Goal: Leave review/rating

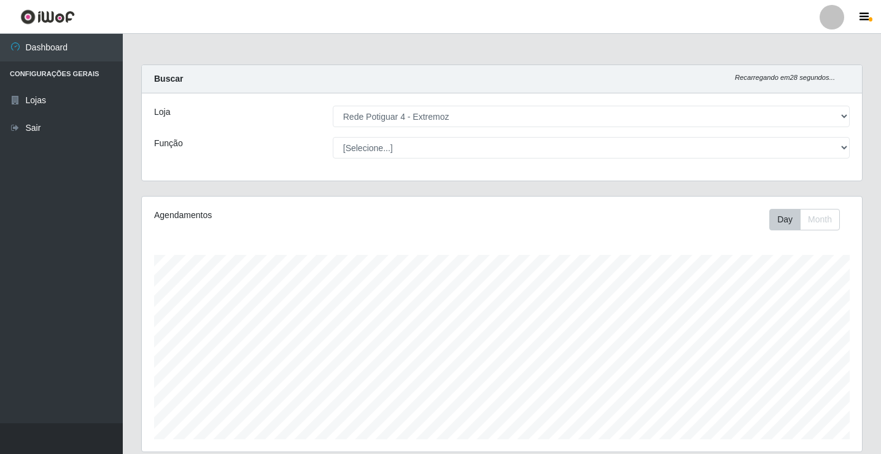
select select "78"
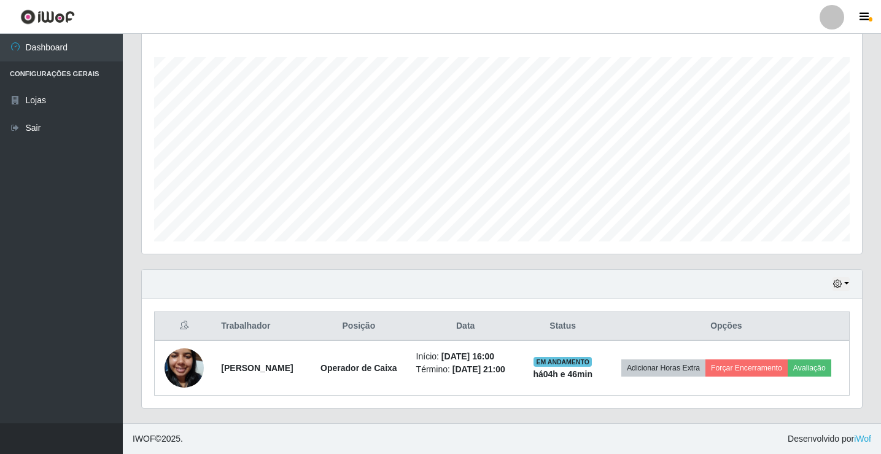
scroll to position [255, 720]
click at [838, 284] on icon "button" at bounding box center [837, 283] width 9 height 9
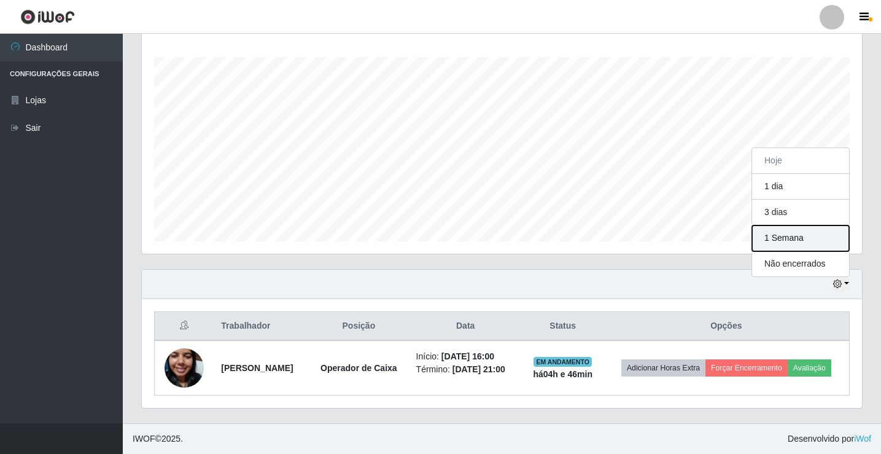
click at [810, 235] on button "1 Semana" at bounding box center [800, 238] width 97 height 26
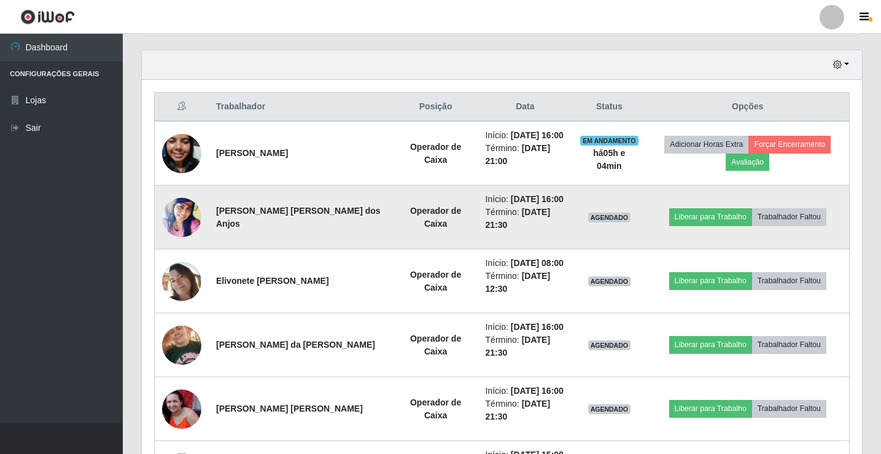
scroll to position [418, 0]
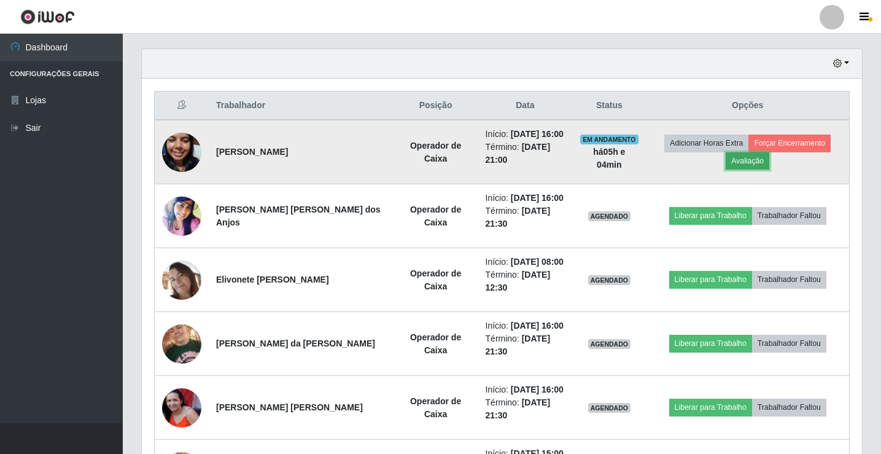
click at [741, 164] on button "Avaliação" at bounding box center [748, 160] width 44 height 17
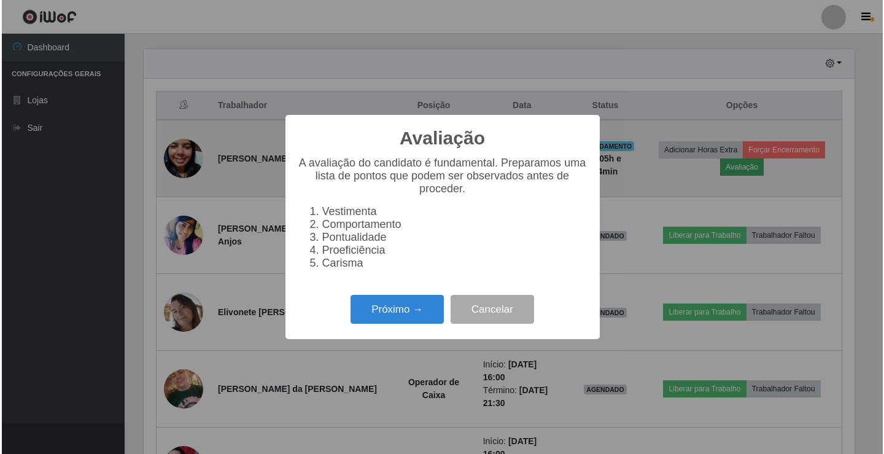
scroll to position [255, 714]
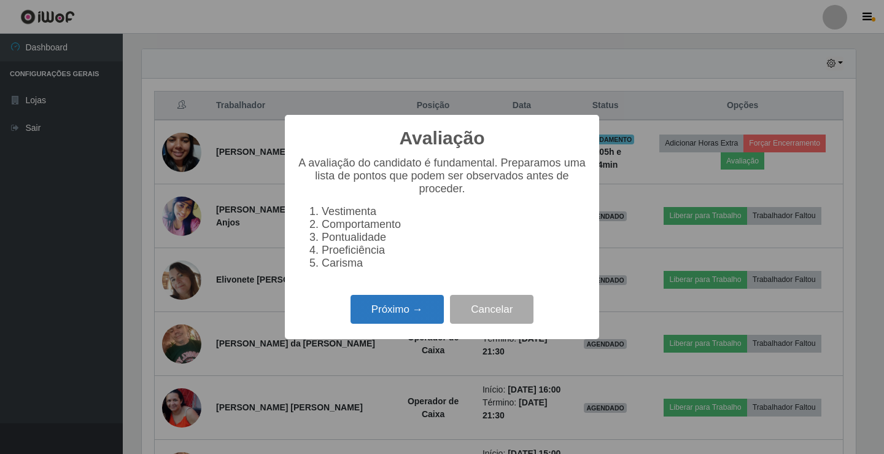
click at [401, 306] on button "Próximo →" at bounding box center [397, 309] width 93 height 29
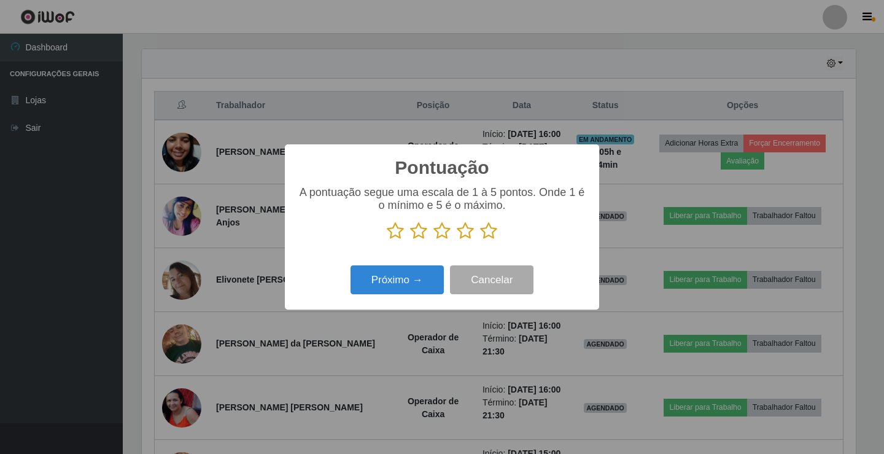
click at [490, 232] on icon at bounding box center [488, 231] width 17 height 18
click at [480, 240] on input "radio" at bounding box center [480, 240] width 0 height 0
click at [397, 284] on button "Próximo →" at bounding box center [397, 279] width 93 height 29
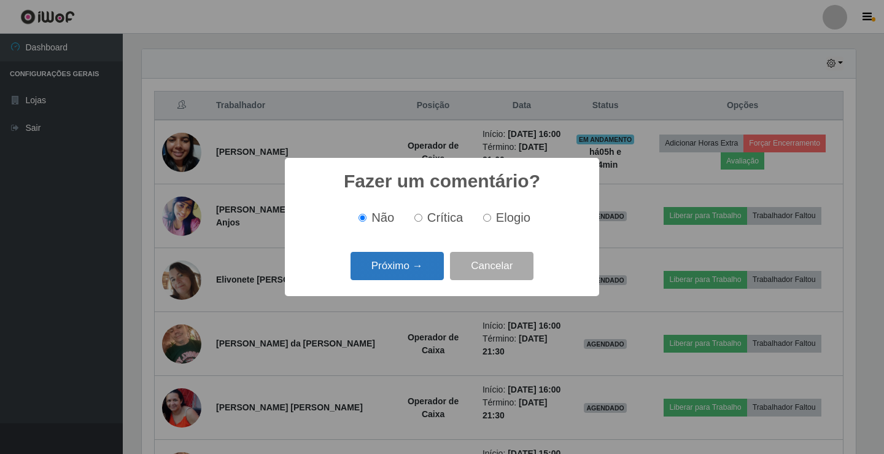
click at [391, 268] on button "Próximo →" at bounding box center [397, 266] width 93 height 29
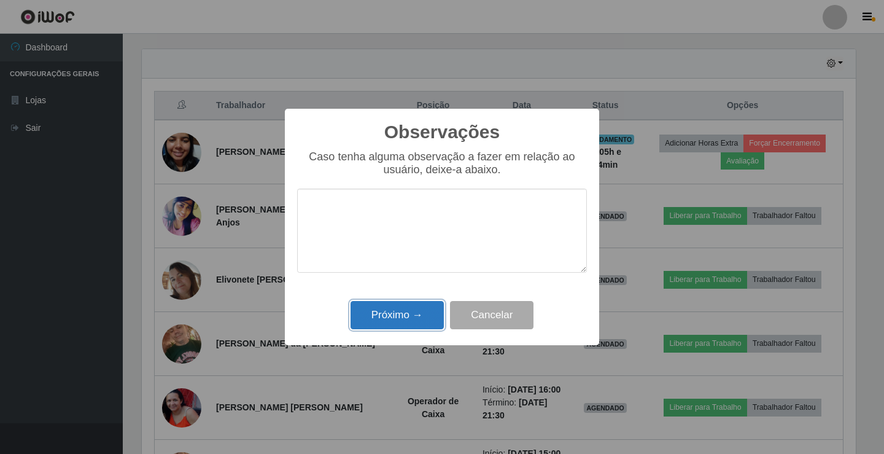
click at [399, 313] on button "Próximo →" at bounding box center [397, 315] width 93 height 29
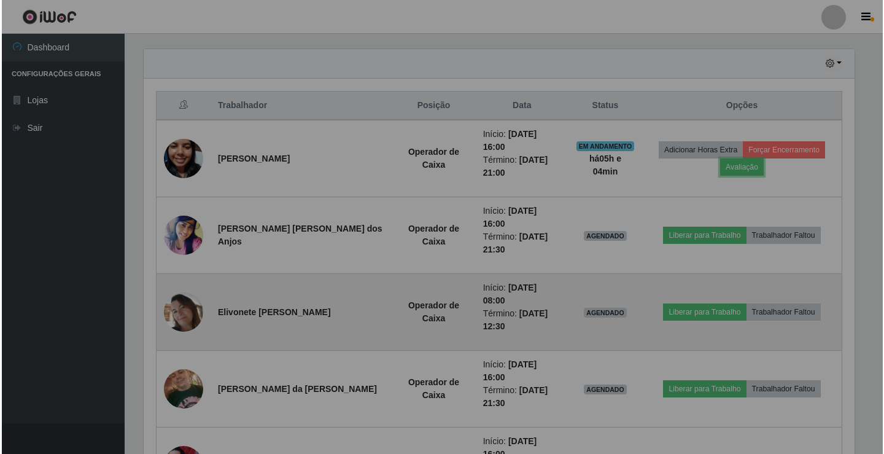
scroll to position [255, 720]
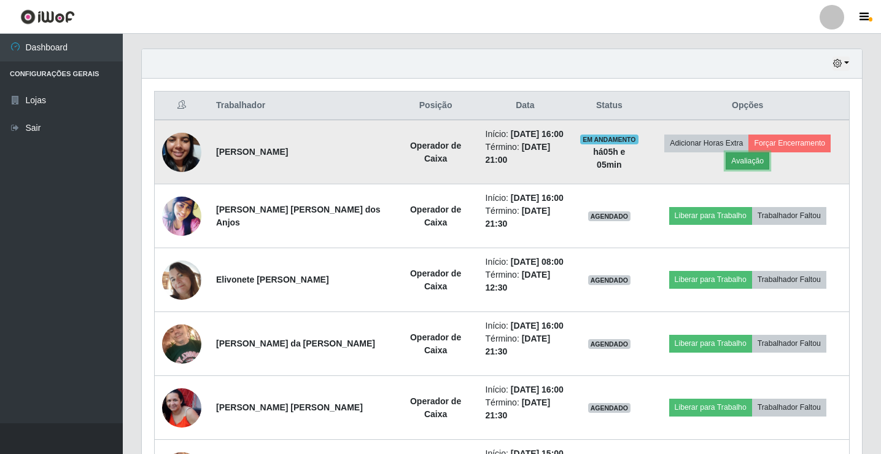
click at [749, 162] on button "Avaliação" at bounding box center [748, 160] width 44 height 17
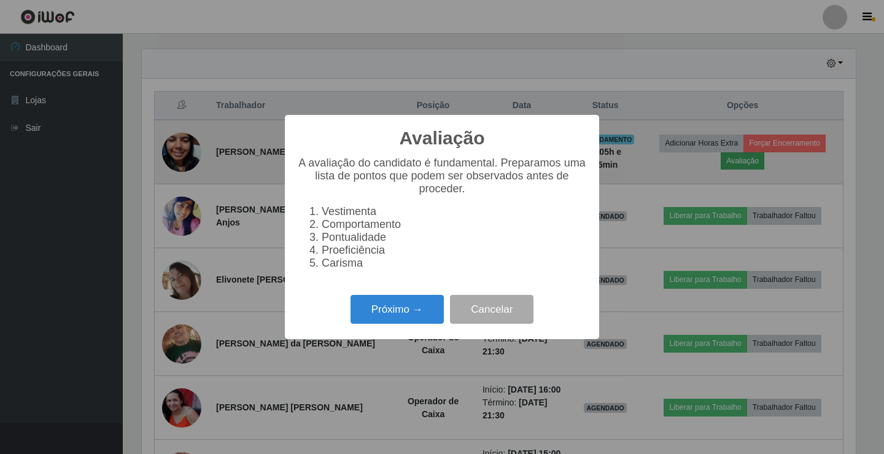
scroll to position [255, 714]
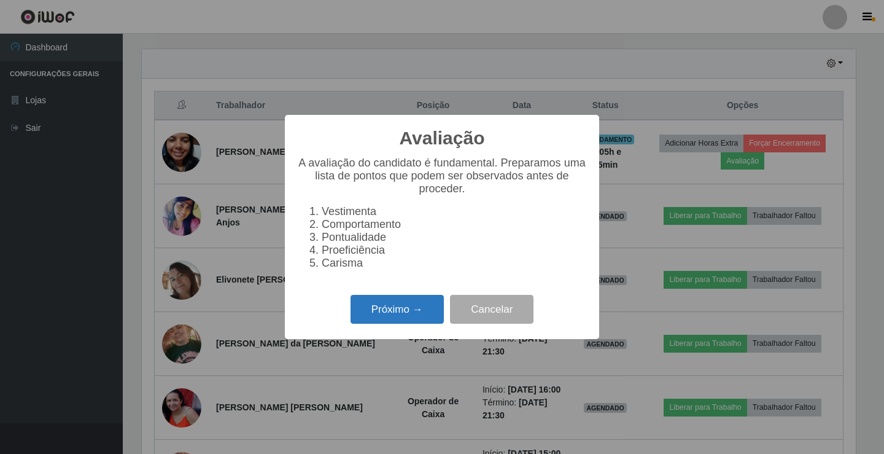
click at [392, 324] on button "Próximo →" at bounding box center [397, 309] width 93 height 29
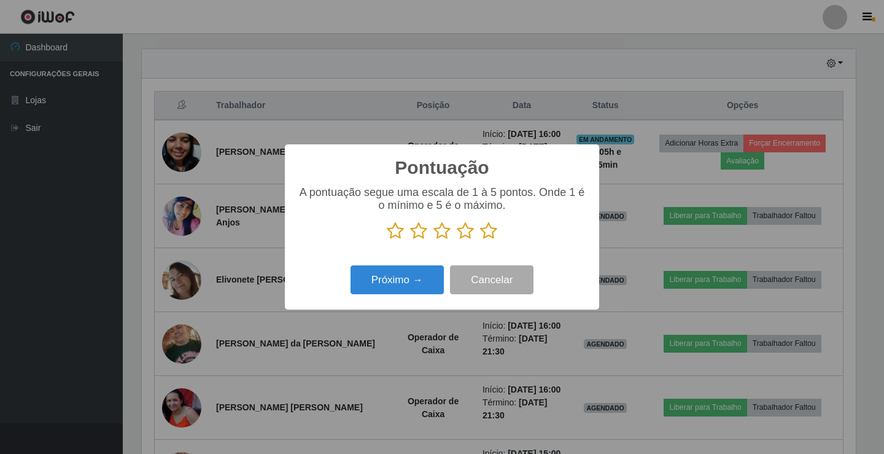
click at [494, 233] on icon at bounding box center [488, 231] width 17 height 18
click at [480, 240] on input "radio" at bounding box center [480, 240] width 0 height 0
click at [416, 277] on button "Próximo →" at bounding box center [397, 279] width 93 height 29
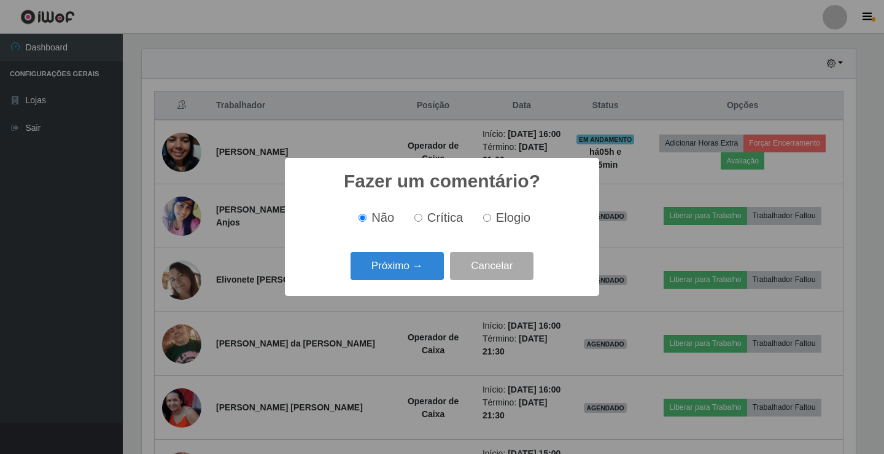
drag, startPoint x: 488, startPoint y: 219, endPoint x: 424, endPoint y: 252, distance: 72.0
click at [486, 220] on label "Elogio" at bounding box center [504, 218] width 52 height 14
click at [488, 219] on input "Elogio" at bounding box center [487, 218] width 8 height 8
radio input "true"
click at [396, 275] on button "Próximo →" at bounding box center [397, 266] width 93 height 29
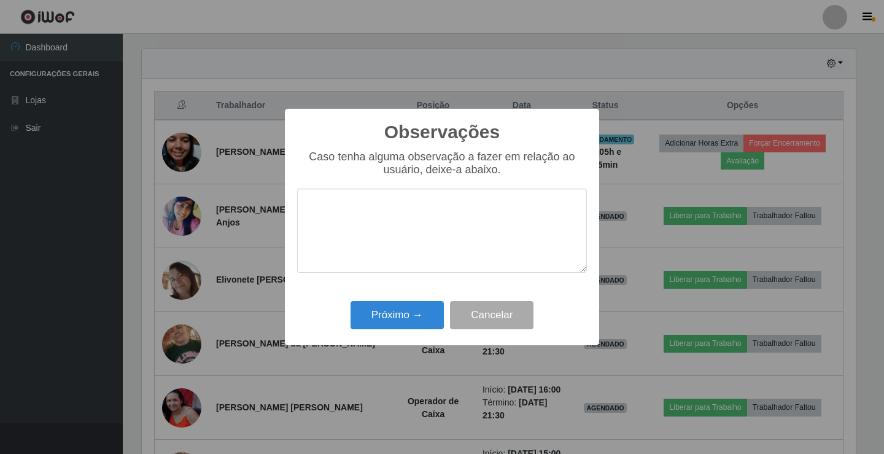
click at [407, 227] on textarea at bounding box center [442, 231] width 290 height 84
type textarea "atendimento bom"
click at [407, 325] on button "Próximo →" at bounding box center [397, 315] width 93 height 29
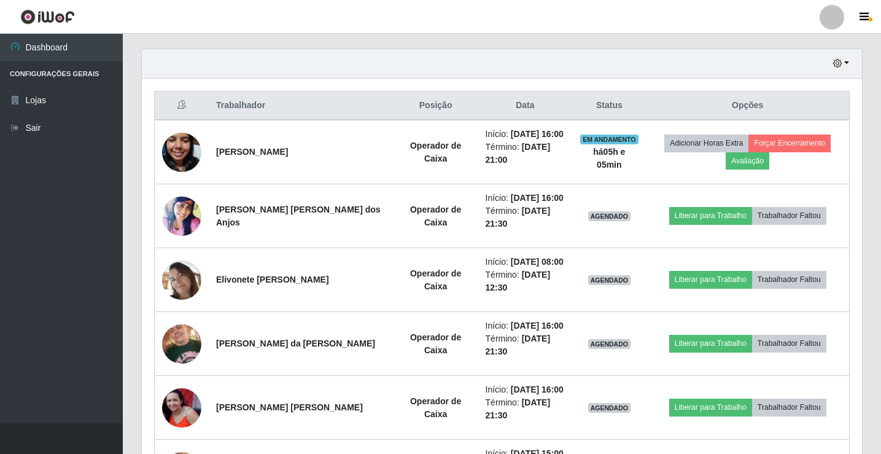
scroll to position [255, 720]
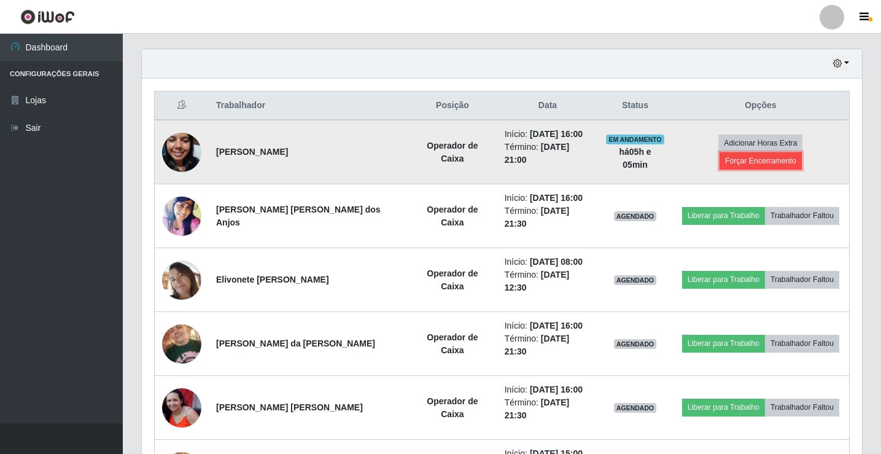
click at [802, 152] on button "Forçar Encerramento" at bounding box center [761, 160] width 82 height 17
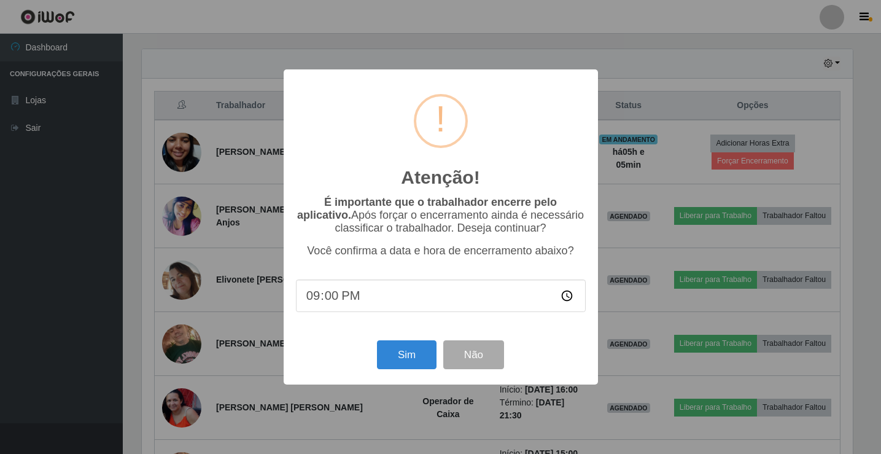
scroll to position [255, 714]
click at [388, 356] on button "Sim" at bounding box center [408, 354] width 60 height 29
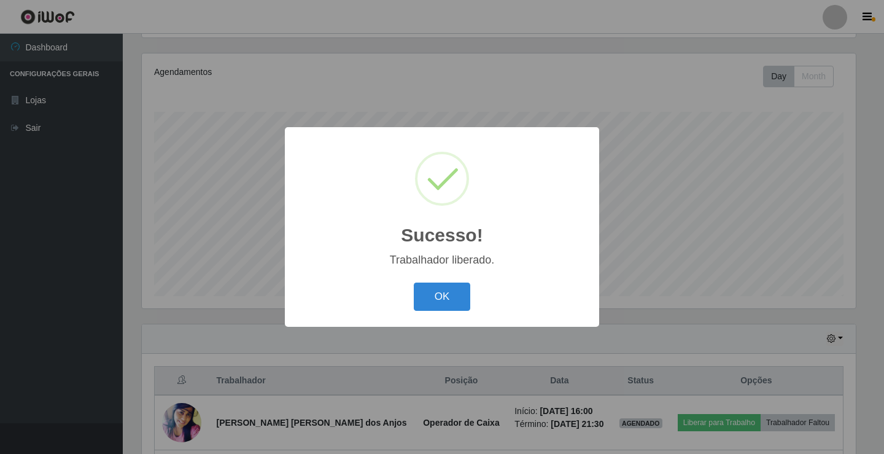
drag, startPoint x: 429, startPoint y: 295, endPoint x: 503, endPoint y: 290, distance: 73.9
click at [430, 295] on button "OK" at bounding box center [442, 297] width 57 height 29
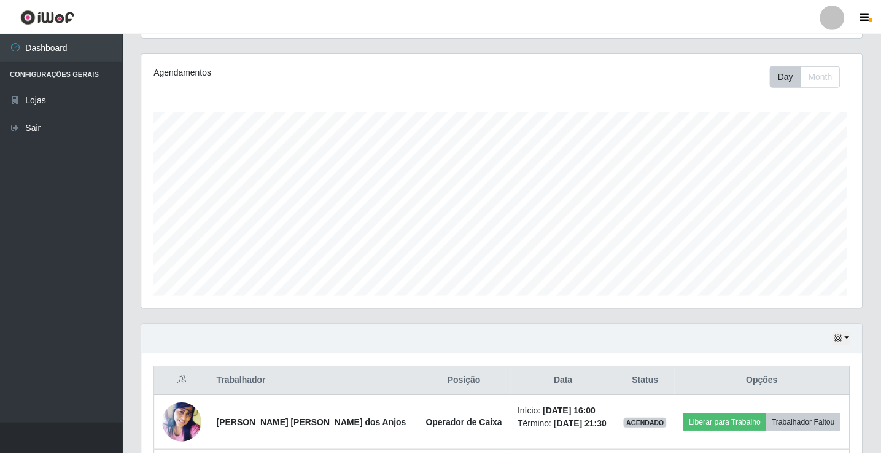
scroll to position [255, 720]
click at [834, 334] on button "button" at bounding box center [841, 339] width 17 height 14
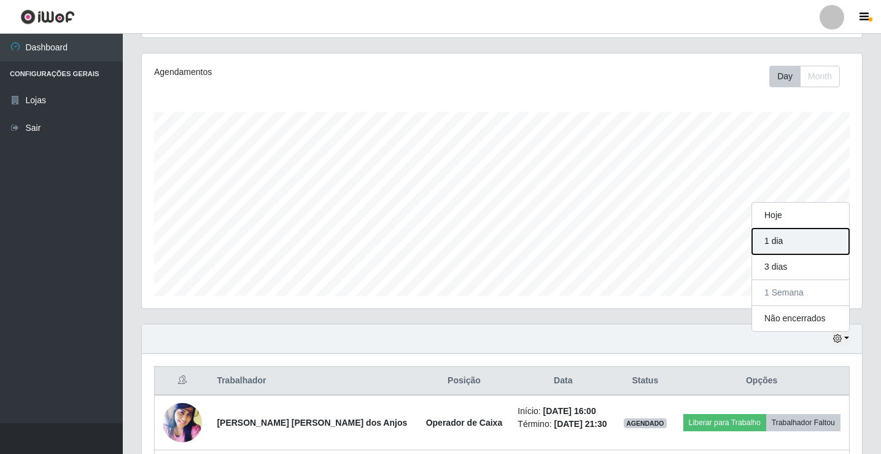
click at [795, 240] on button "1 dia" at bounding box center [800, 241] width 97 height 26
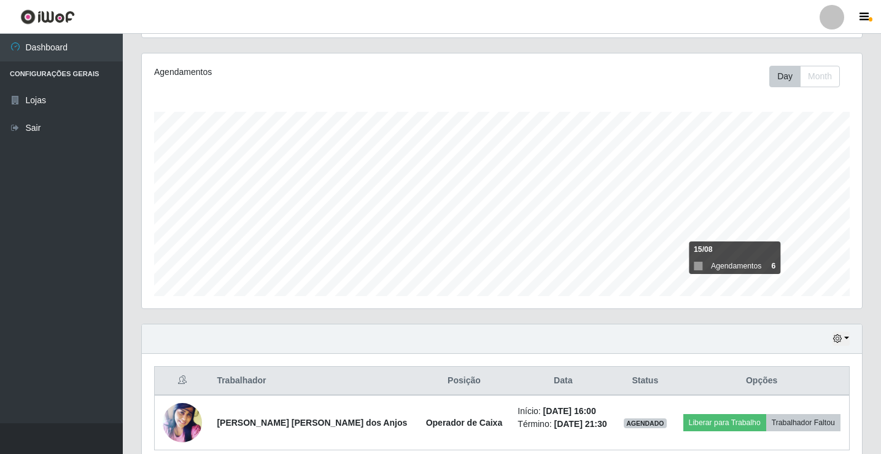
scroll to position [198, 0]
